Goal: Find specific page/section: Find specific page/section

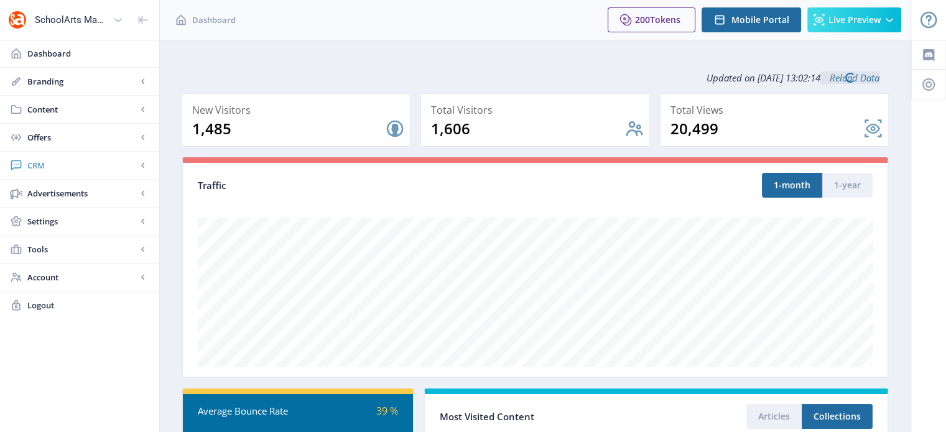
drag, startPoint x: 0, startPoint y: 0, endPoint x: 42, endPoint y: 159, distance: 164.2
click at [42, 159] on span "CRM" at bounding box center [82, 165] width 110 height 12
click at [65, 189] on span "Readers" at bounding box center [93, 193] width 107 height 12
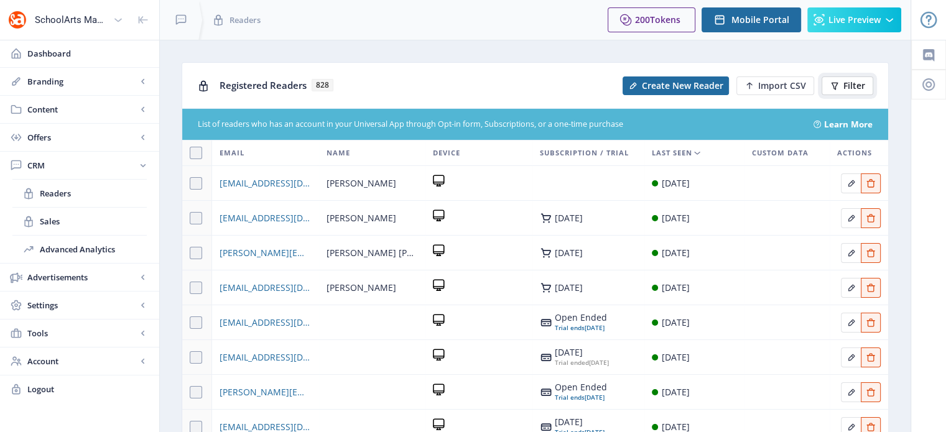
click at [854, 88] on span "Filter" at bounding box center [855, 86] width 22 height 10
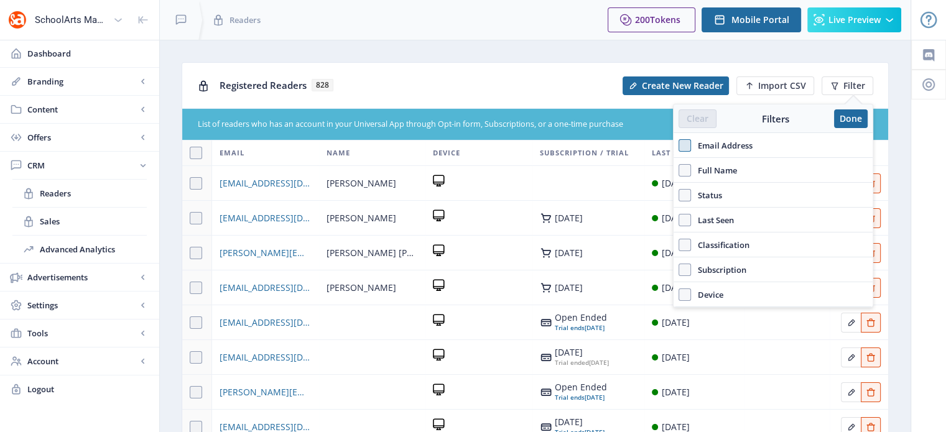
click at [690, 148] on span at bounding box center [685, 145] width 12 height 12
click at [680, 146] on input "Email Address" at bounding box center [679, 146] width 1 height 1
checkbox input "true"
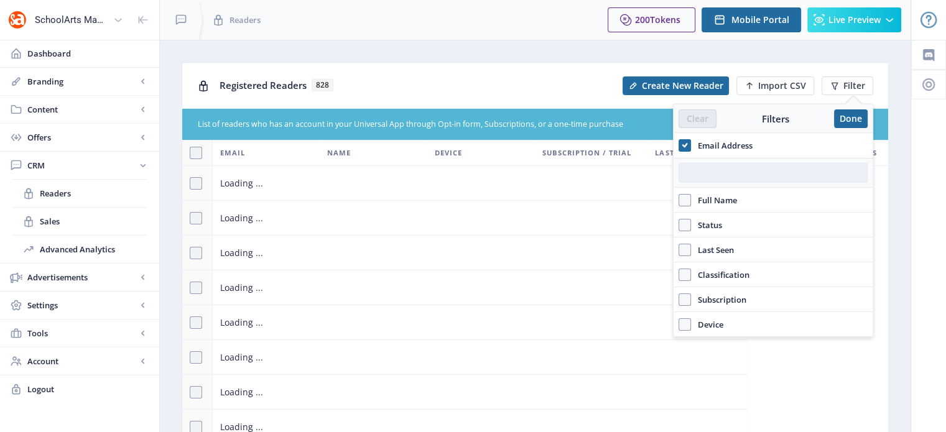
click at [716, 166] on input "text" at bounding box center [773, 173] width 189 height 20
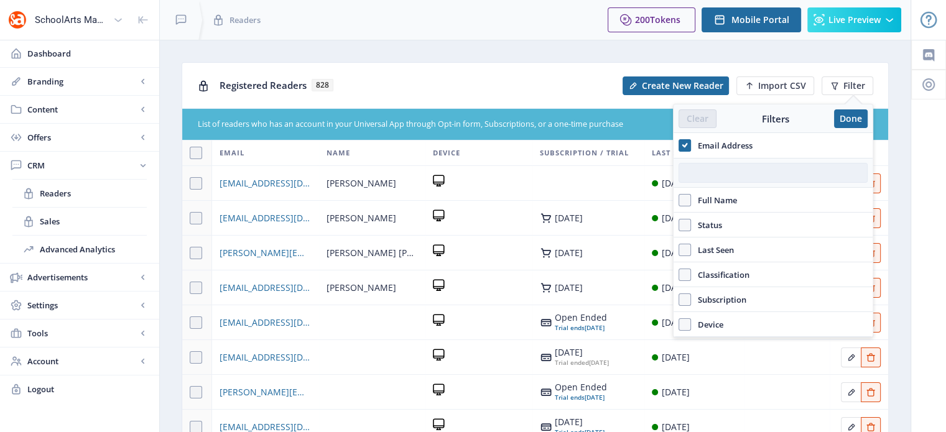
paste input "[EMAIL_ADDRESS][DOMAIN_NAME]"
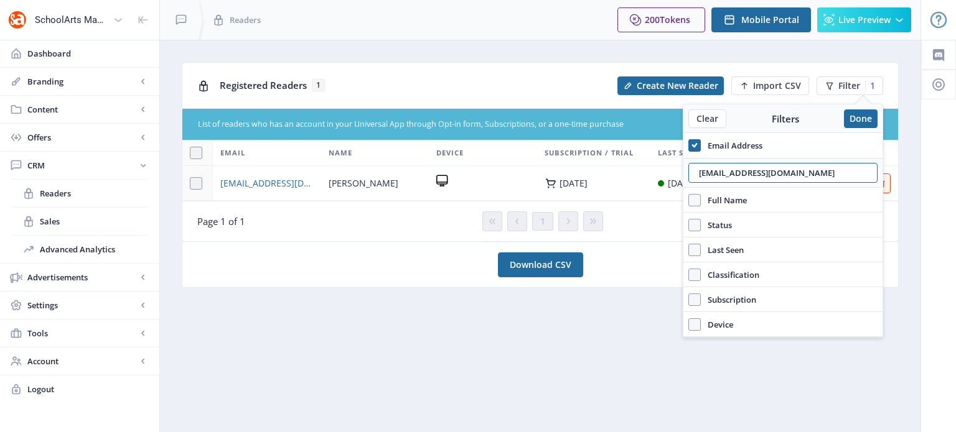
type input "[EMAIL_ADDRESS][DOMAIN_NAME]"
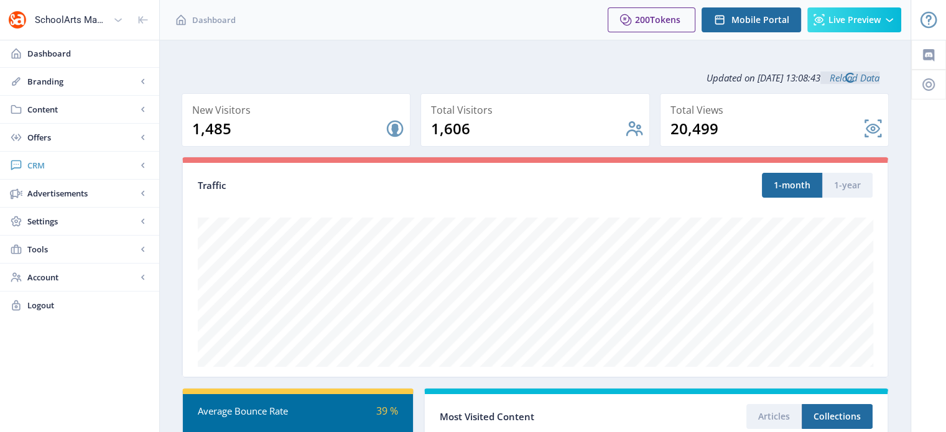
click at [40, 164] on span "CRM" at bounding box center [82, 165] width 110 height 12
click at [70, 194] on span "Readers" at bounding box center [93, 193] width 107 height 12
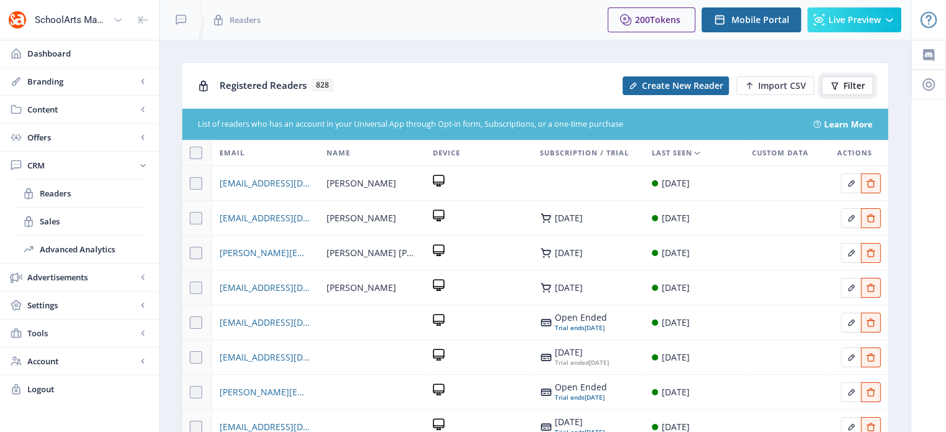
click at [841, 91] on button "Filter" at bounding box center [848, 86] width 52 height 19
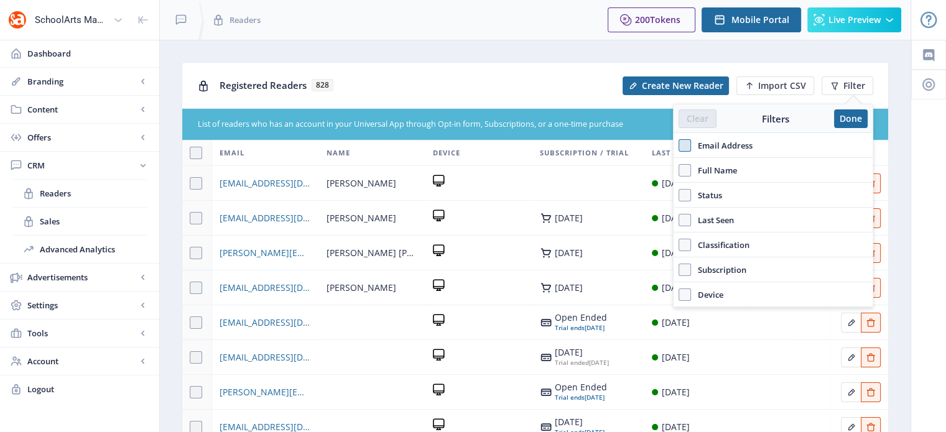
click at [686, 144] on span at bounding box center [685, 145] width 12 height 12
click at [680, 146] on input "Email Address" at bounding box center [679, 146] width 1 height 1
checkbox input "true"
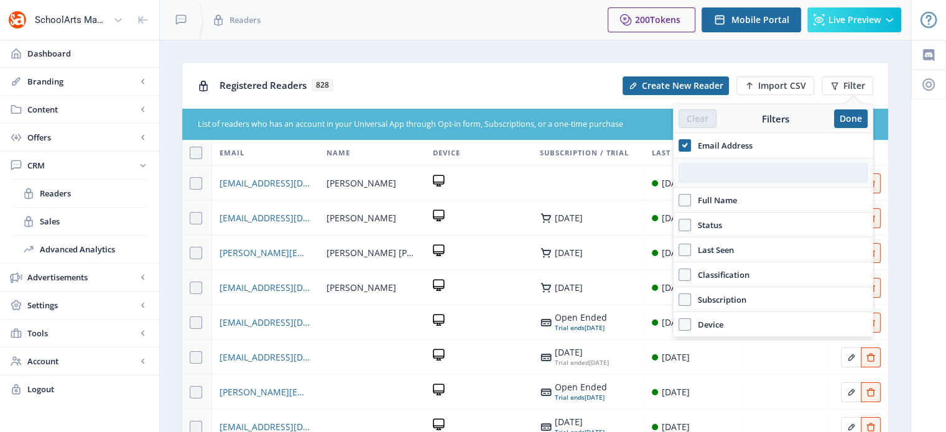
click at [716, 168] on input "text" at bounding box center [773, 173] width 189 height 20
paste input "TPETERS@NWS.K12.IN.US"
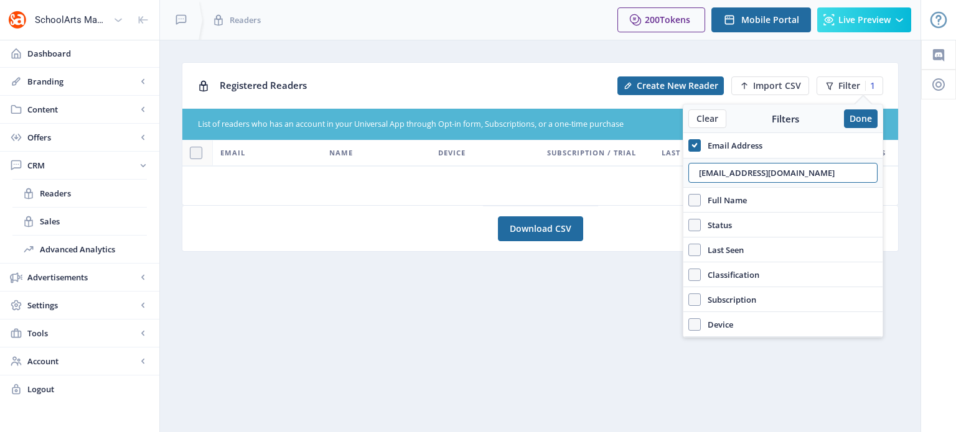
drag, startPoint x: 841, startPoint y: 174, endPoint x: 675, endPoint y: 194, distance: 168.0
click at [675, 194] on nb-layout "SchoolArts Magazine Dashboard Branding App Appearance Brand Brief Pages SEO Web…" at bounding box center [478, 216] width 956 height 432
type input "TPETERS@NWS.K12.IN.US"
